Goal: Task Accomplishment & Management: Complete application form

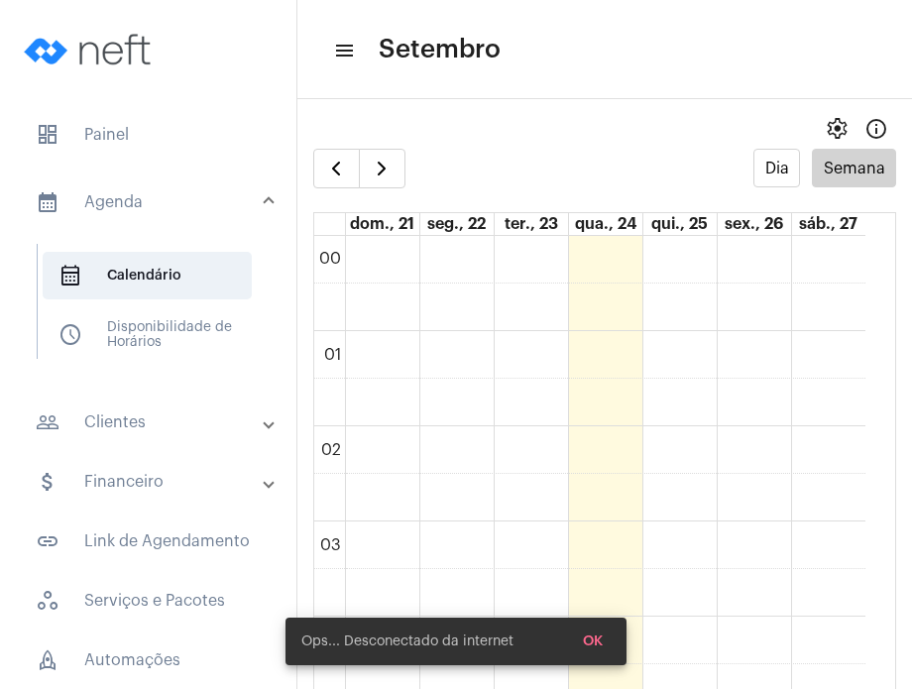
scroll to position [571, 0]
click at [384, 178] on span "button" at bounding box center [382, 169] width 24 height 24
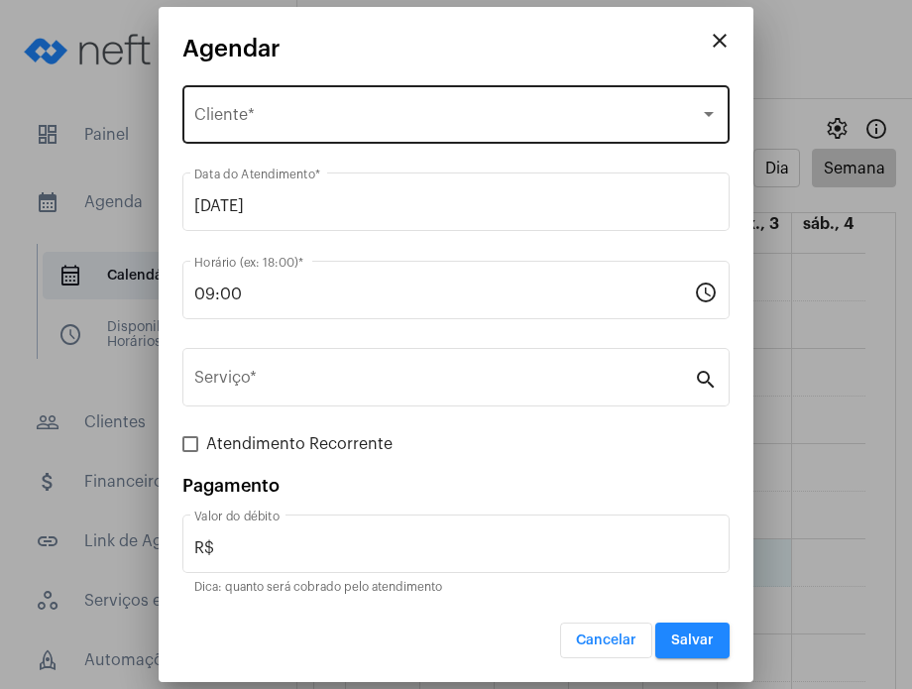
click at [388, 126] on div "Selecione o Cliente" at bounding box center [446, 119] width 505 height 18
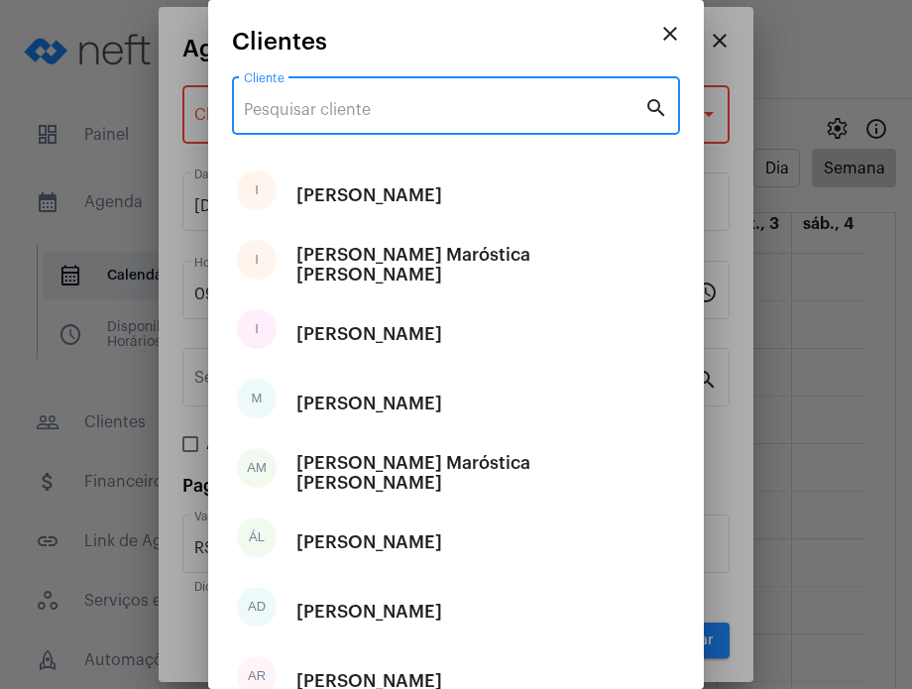
click at [384, 104] on input "Cliente" at bounding box center [444, 110] width 400 height 18
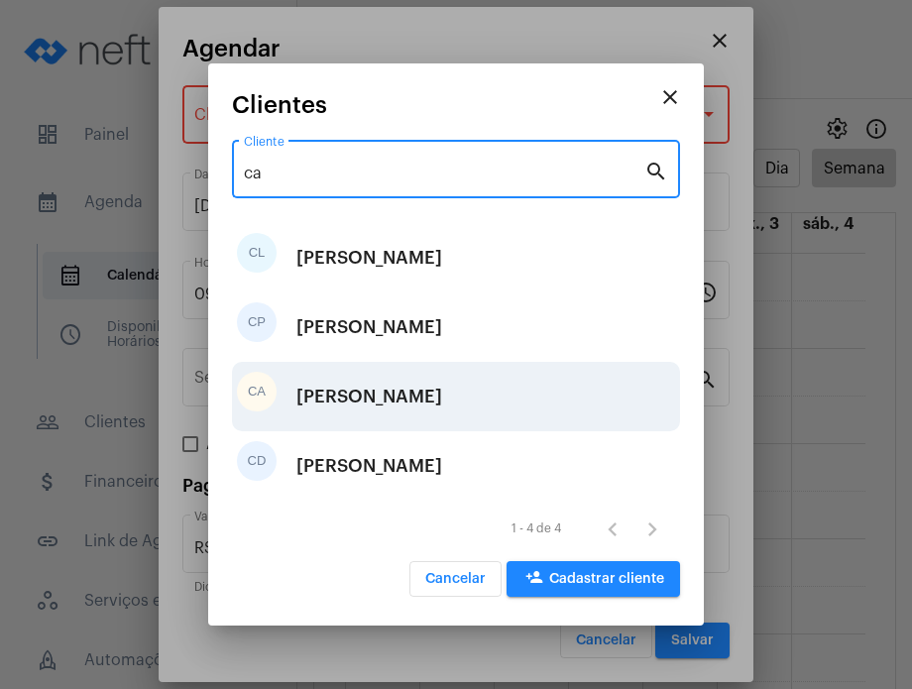
type input "ca"
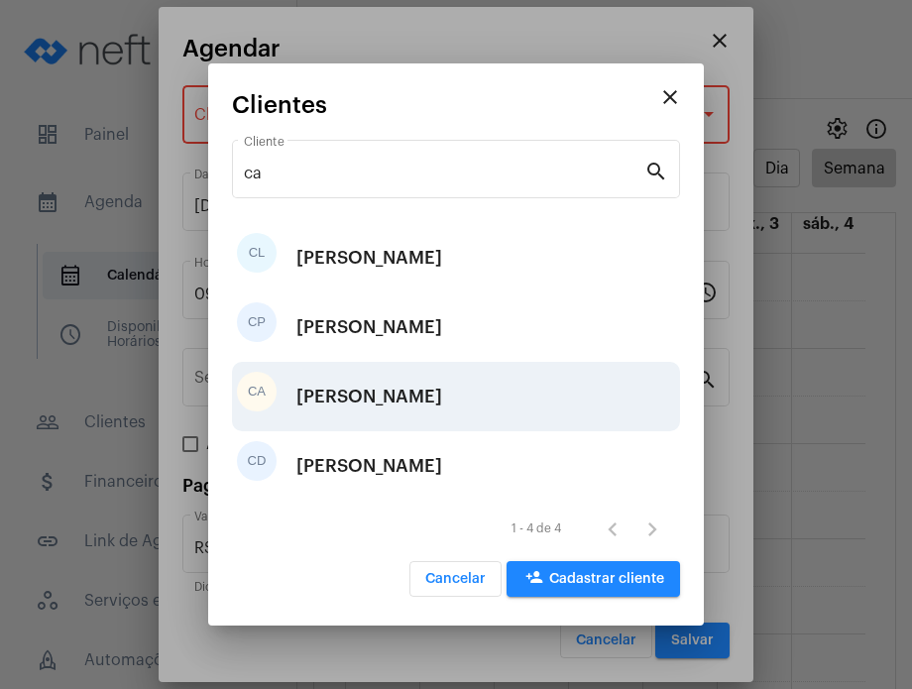
click at [429, 386] on div "CA [PERSON_NAME]" at bounding box center [456, 396] width 448 height 69
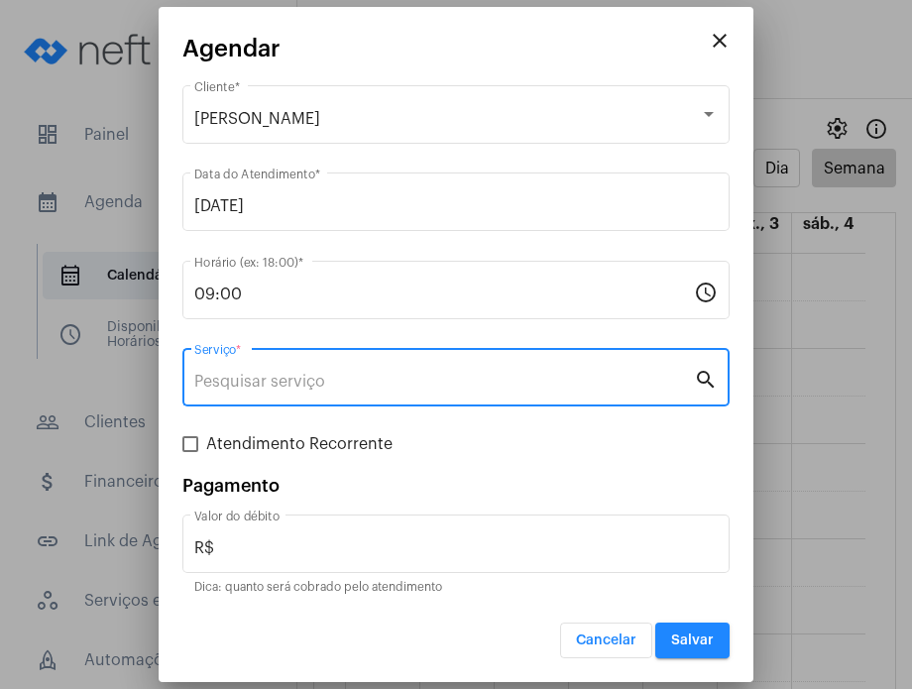
click at [429, 386] on input "Serviço *" at bounding box center [443, 382] width 499 height 18
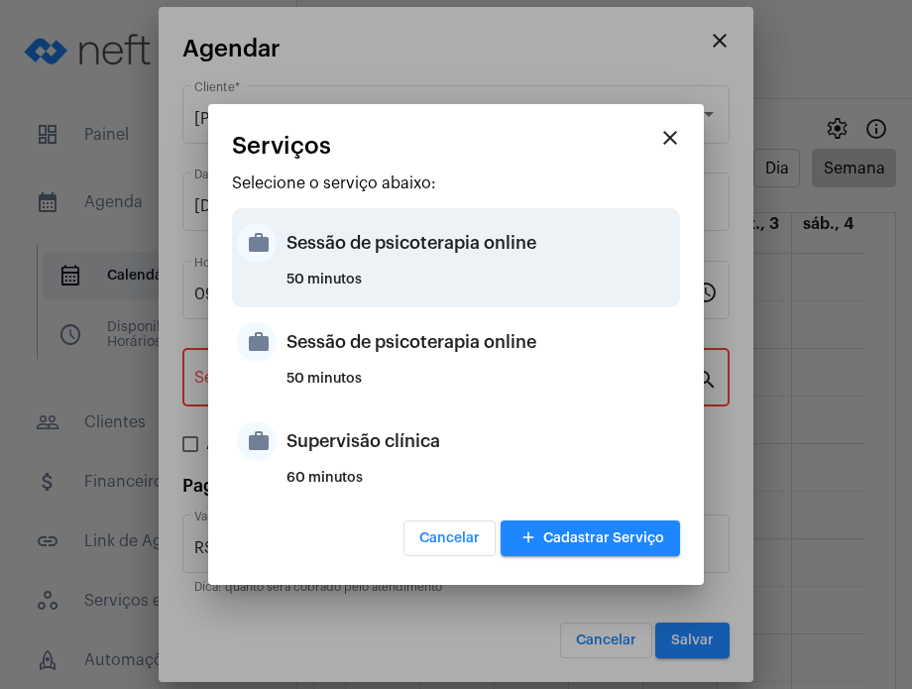
click at [482, 278] on div "50 minutos" at bounding box center [480, 287] width 388 height 30
type input "Sessão de psicoterapia online"
type input "R$ 230"
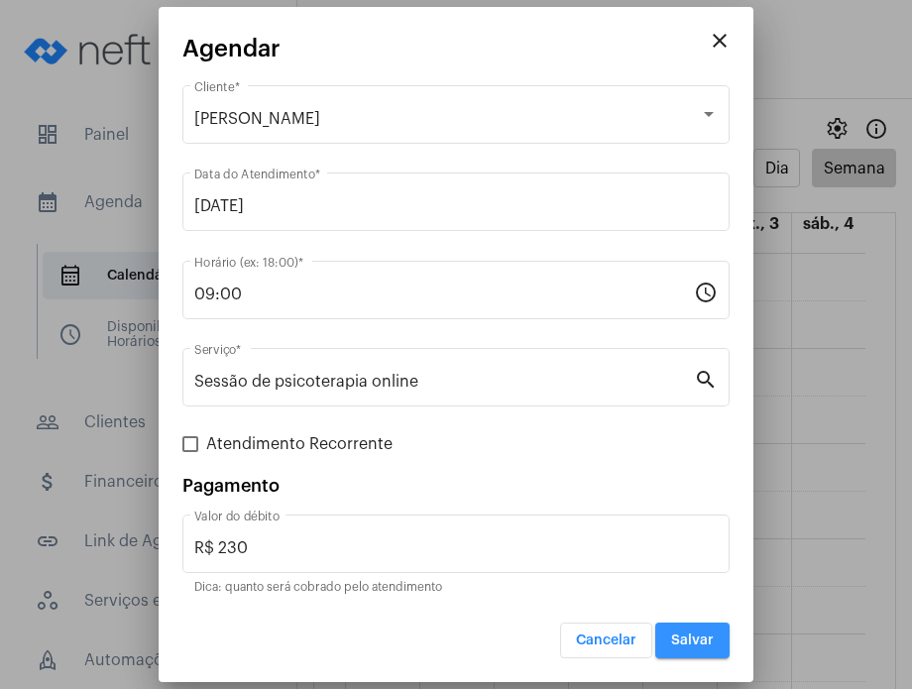
click at [677, 639] on span "Salvar" at bounding box center [692, 640] width 43 height 14
